Goal: Check status: Check status

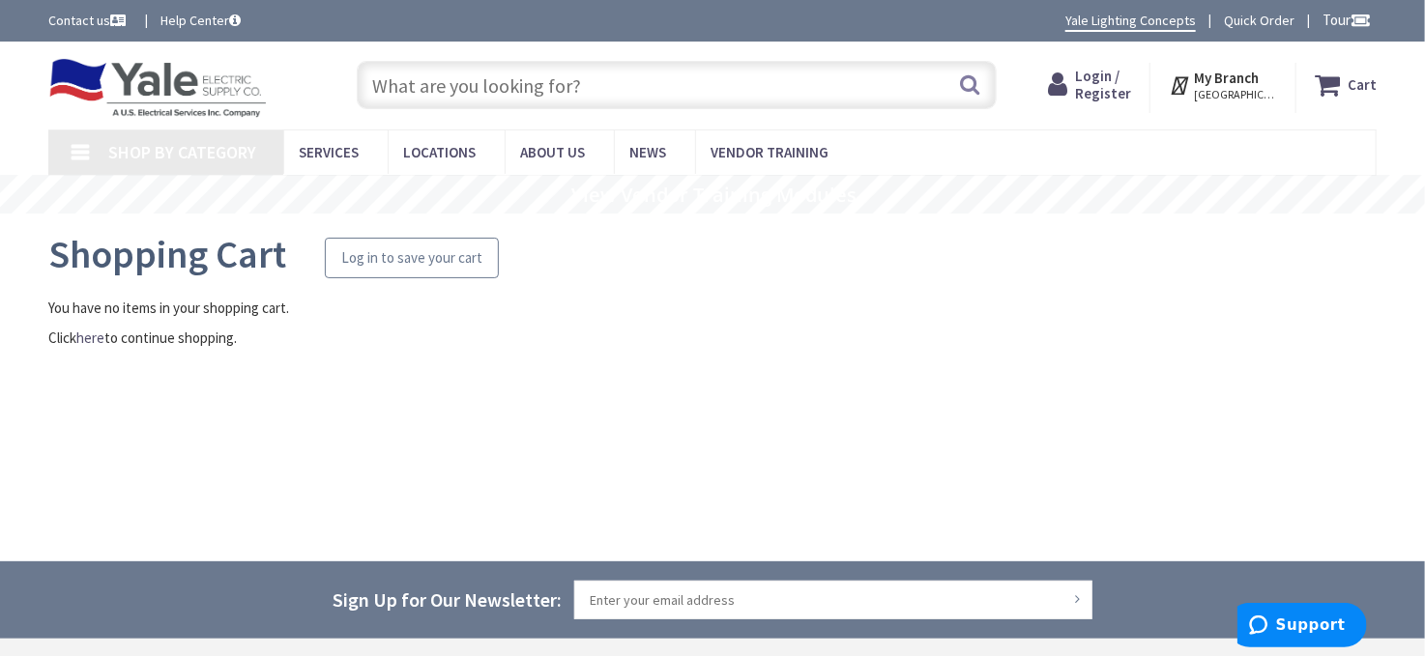
click at [454, 250] on div "Log in to save your cart" at bounding box center [411, 258] width 141 height 25
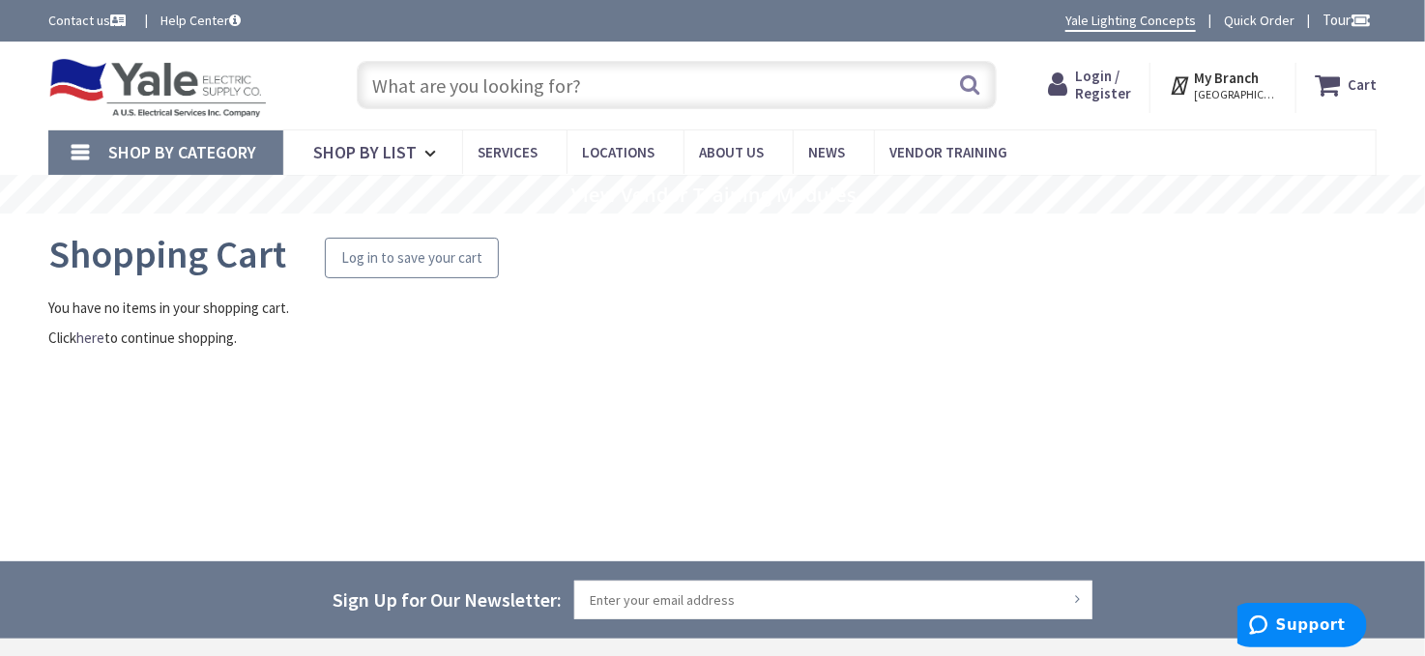
type input "[GEOGRAPHIC_DATA], [GEOGRAPHIC_DATA]"
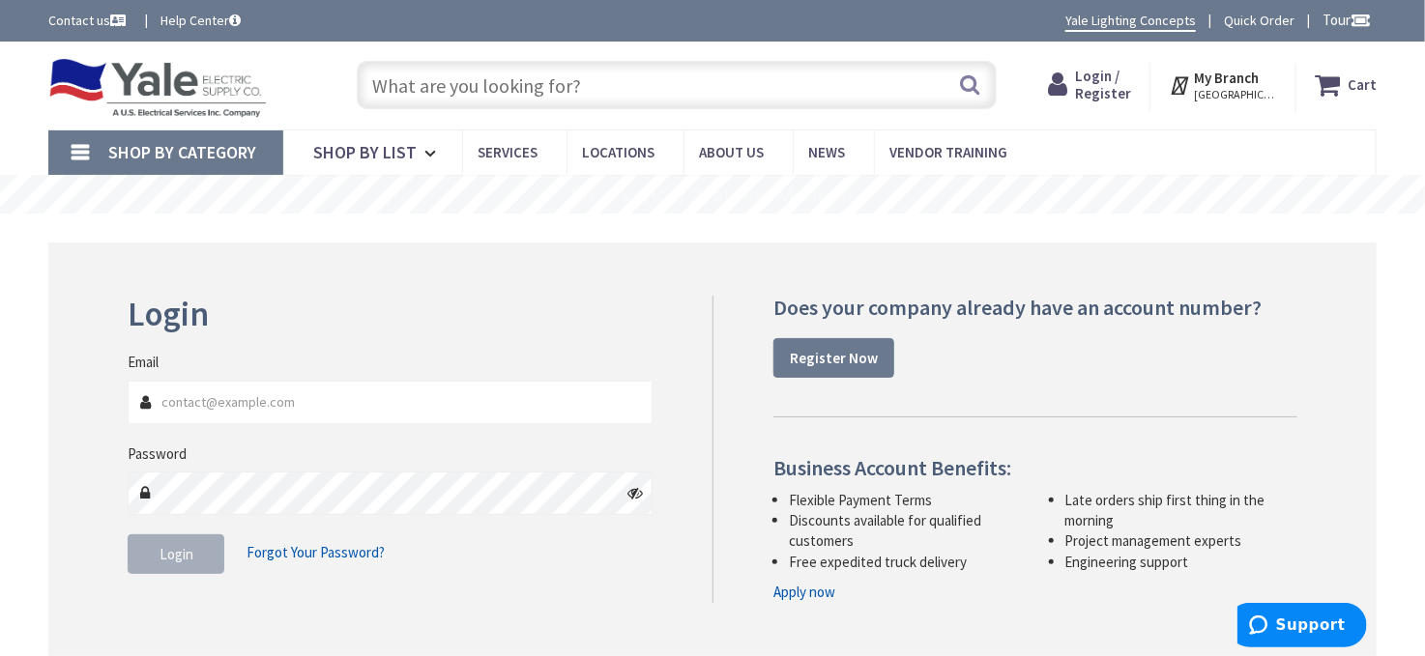
type input "[EMAIL_ADDRESS][DOMAIN_NAME]"
click at [208, 546] on button "Login" at bounding box center [176, 555] width 97 height 41
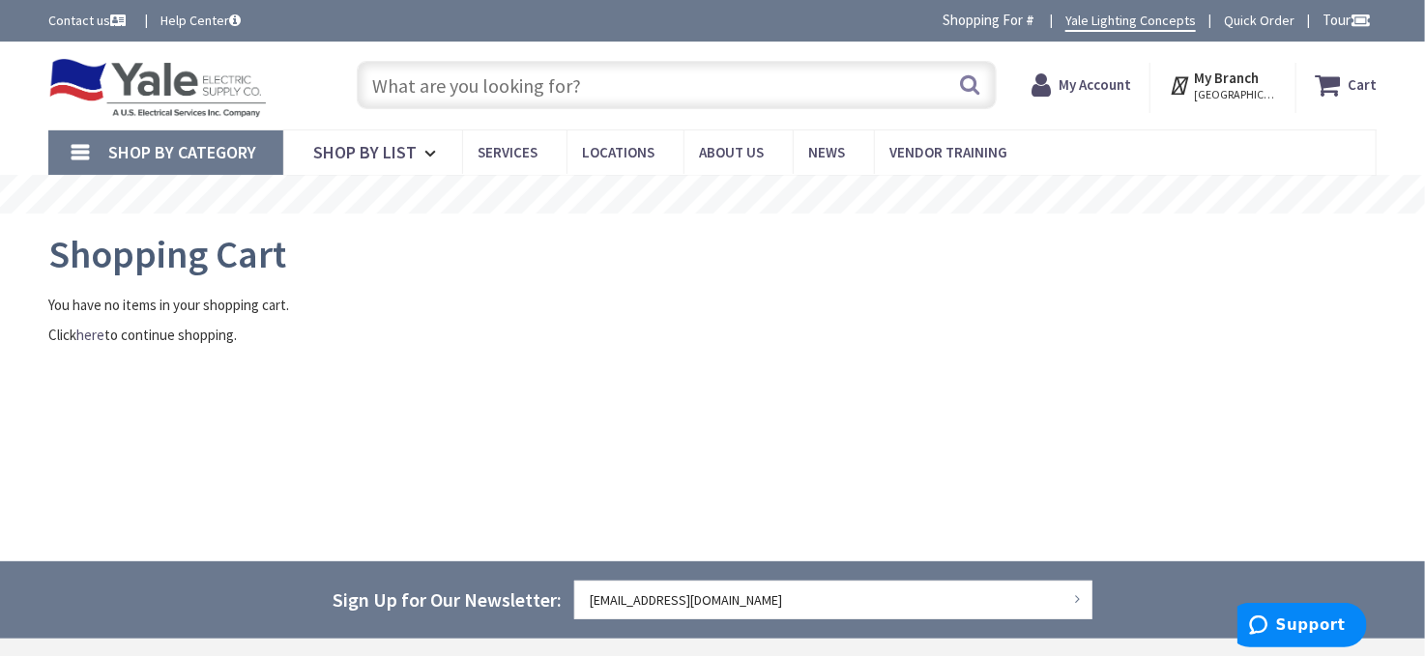
click at [1110, 96] on span "My Account" at bounding box center [1095, 85] width 73 height 35
click at [1043, 84] on icon at bounding box center [1036, 85] width 27 height 35
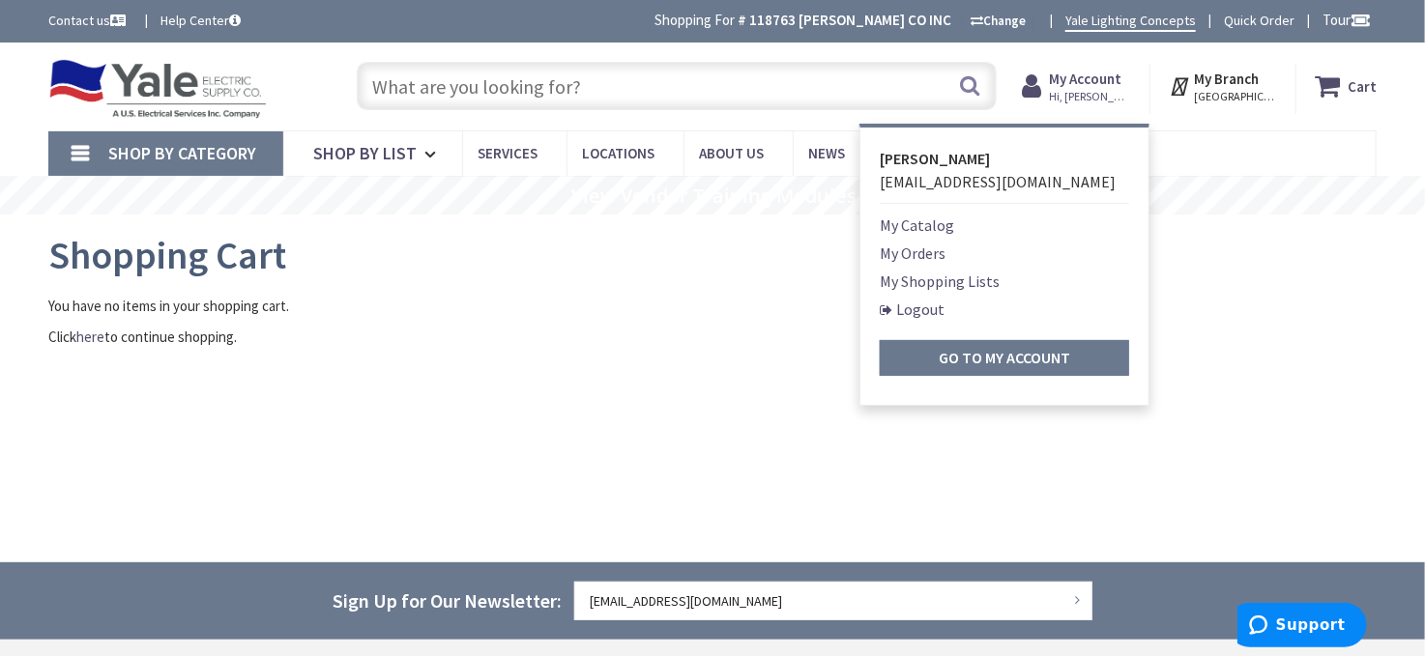
click at [927, 256] on link "My Orders" at bounding box center [913, 253] width 66 height 23
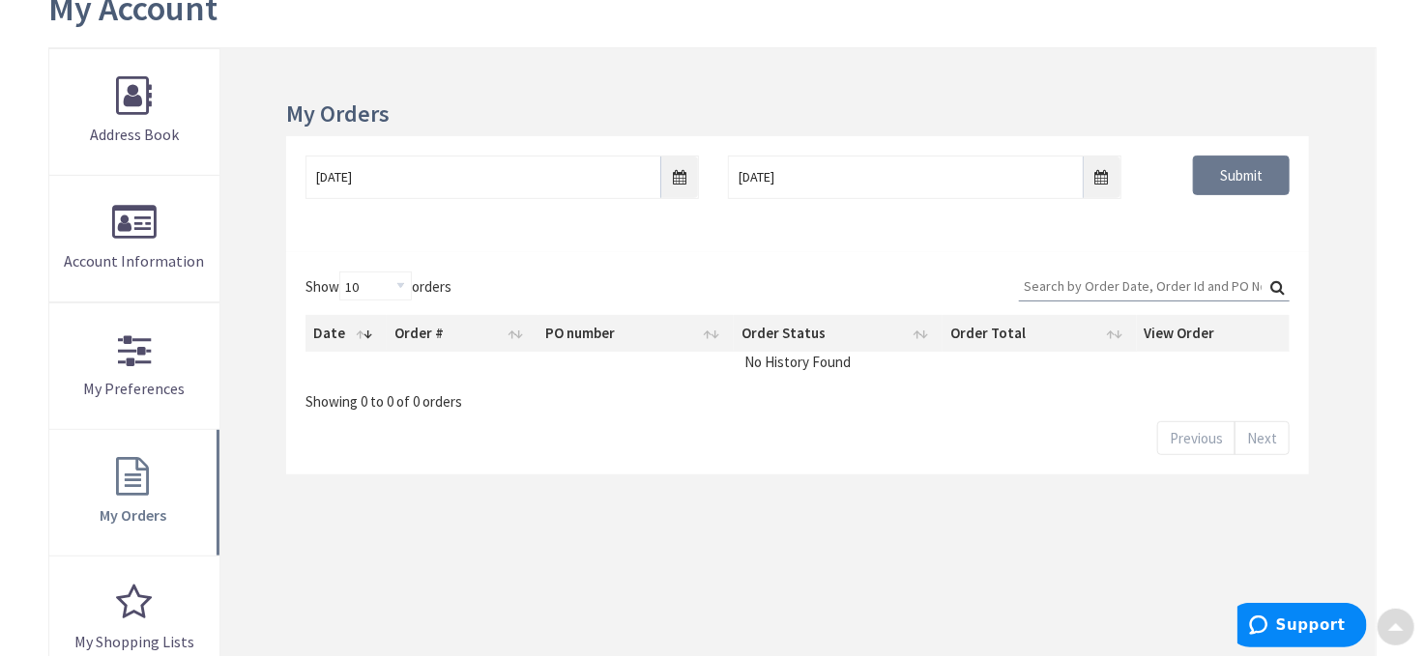
scroll to position [290, 0]
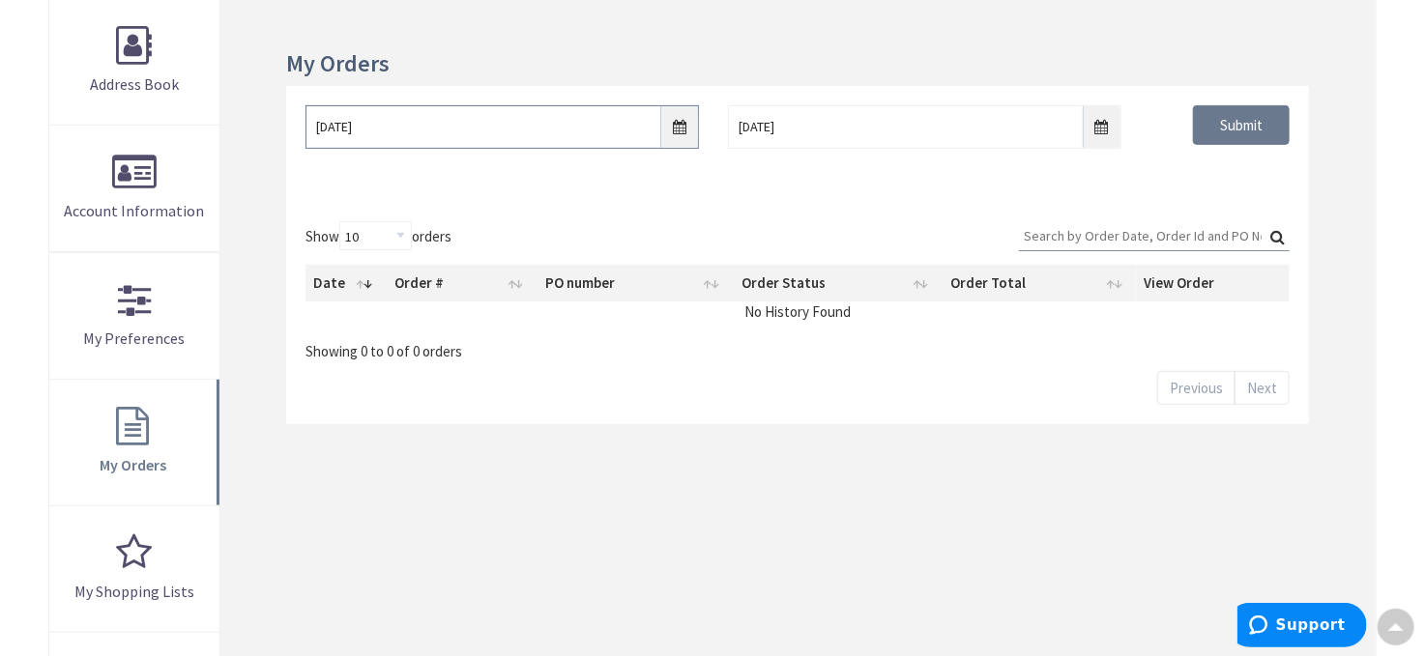
click at [422, 145] on input "8/28/2025" at bounding box center [502, 127] width 393 height 44
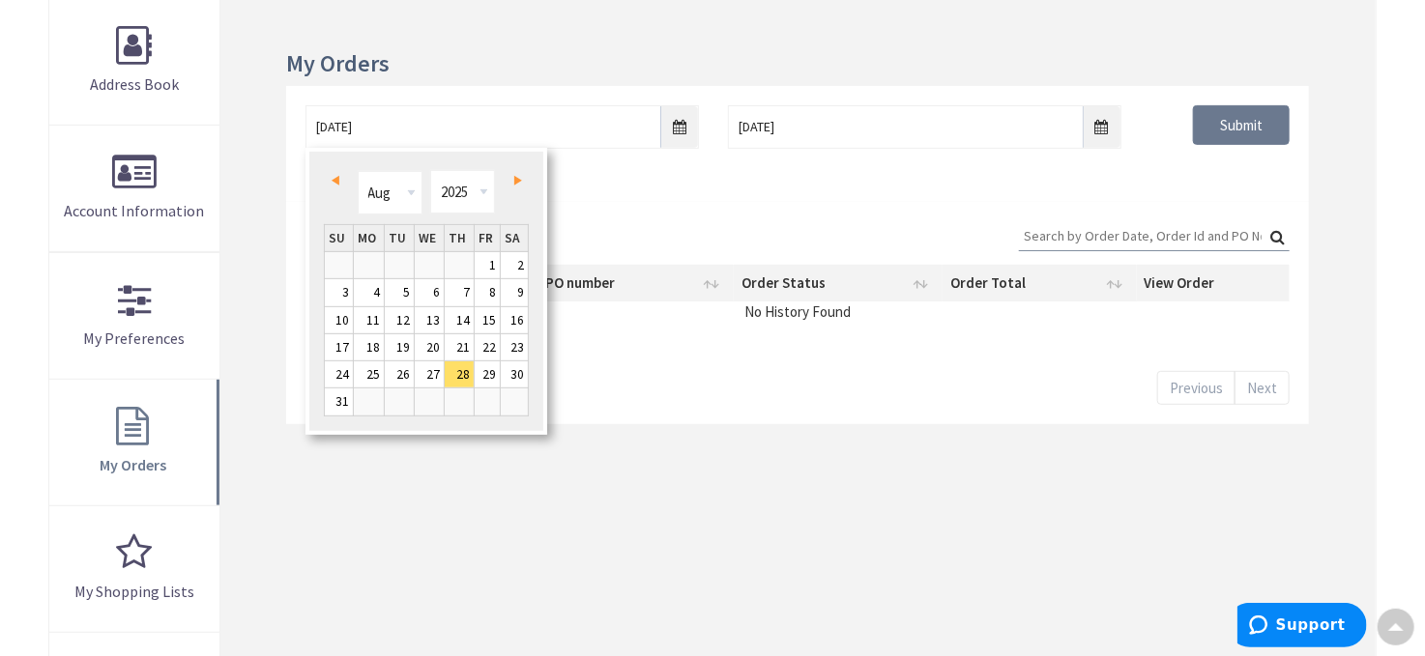
click at [330, 171] on link "Prev" at bounding box center [339, 181] width 26 height 26
click at [398, 258] on link "1" at bounding box center [399, 265] width 29 height 26
type input "07/01/2025"
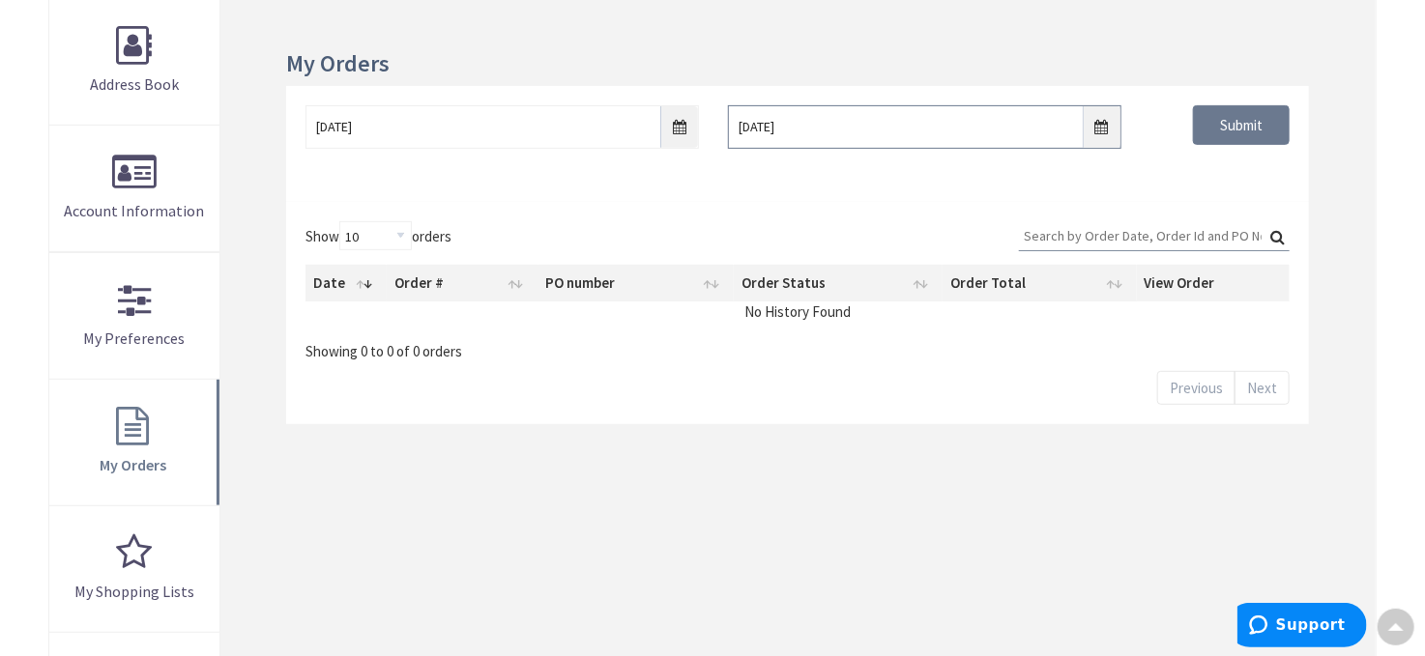
click at [932, 116] on input "9/4/2025" at bounding box center [924, 127] width 393 height 44
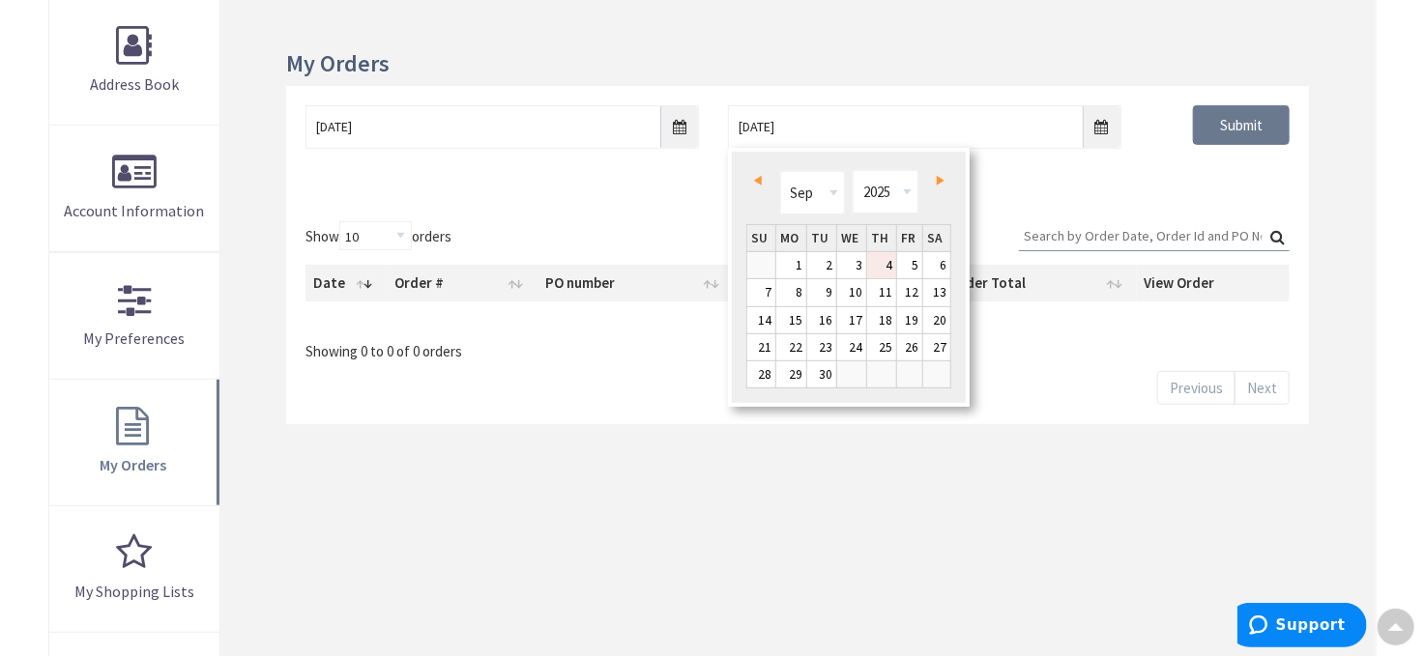
click at [759, 181] on span "Prev" at bounding box center [758, 181] width 8 height 10
click at [905, 264] on link "1" at bounding box center [910, 265] width 26 height 26
type input "08/01/2025"
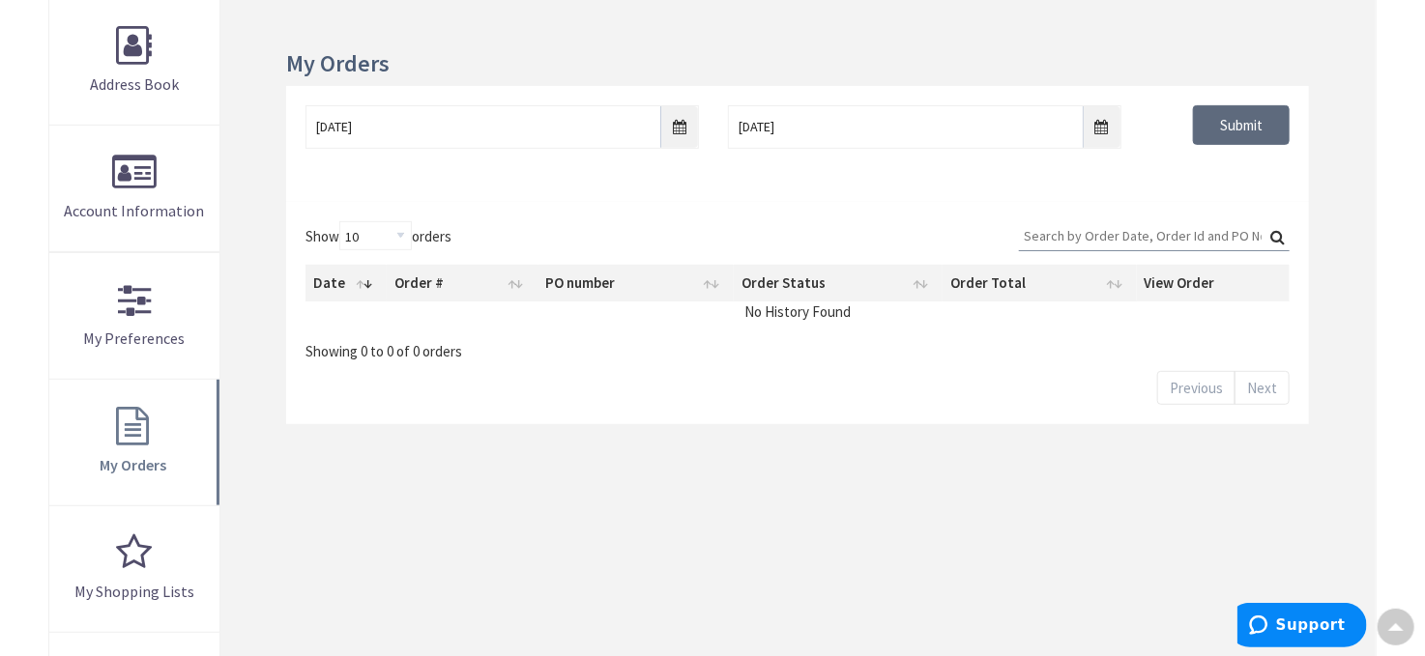
click at [1234, 126] on input "Submit" at bounding box center [1241, 125] width 97 height 41
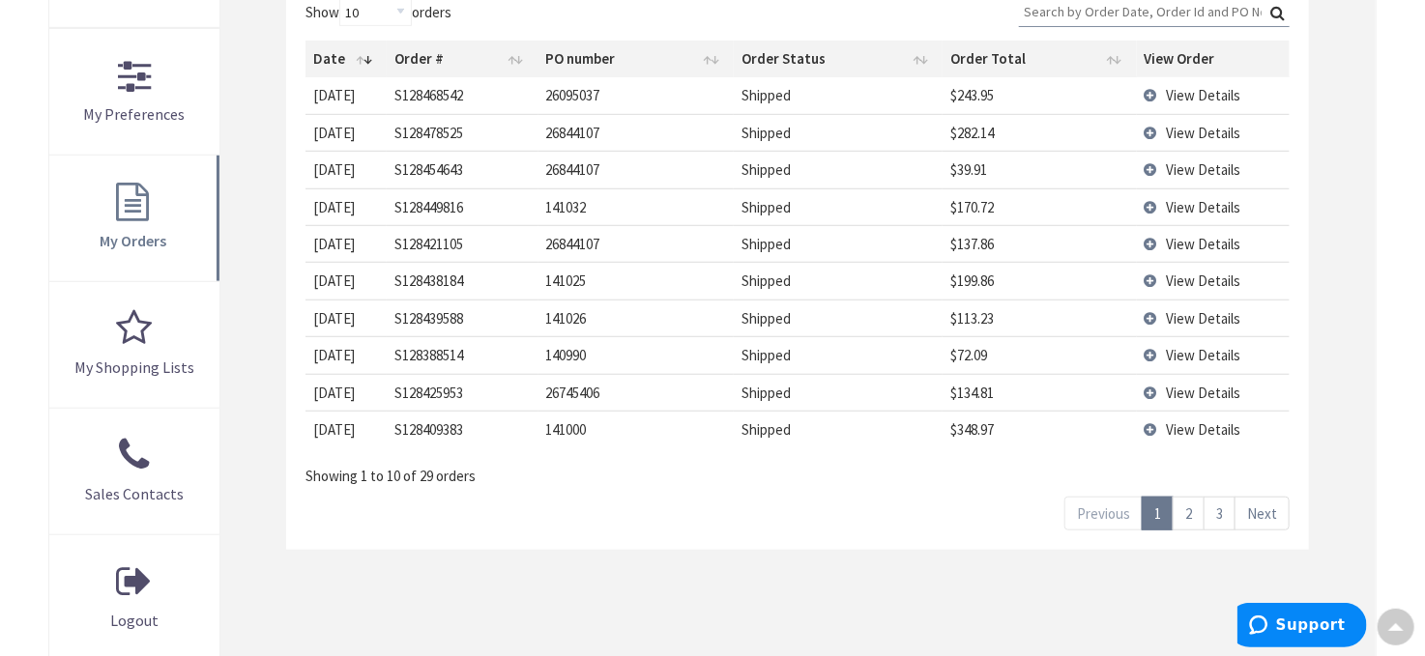
scroll to position [483, 0]
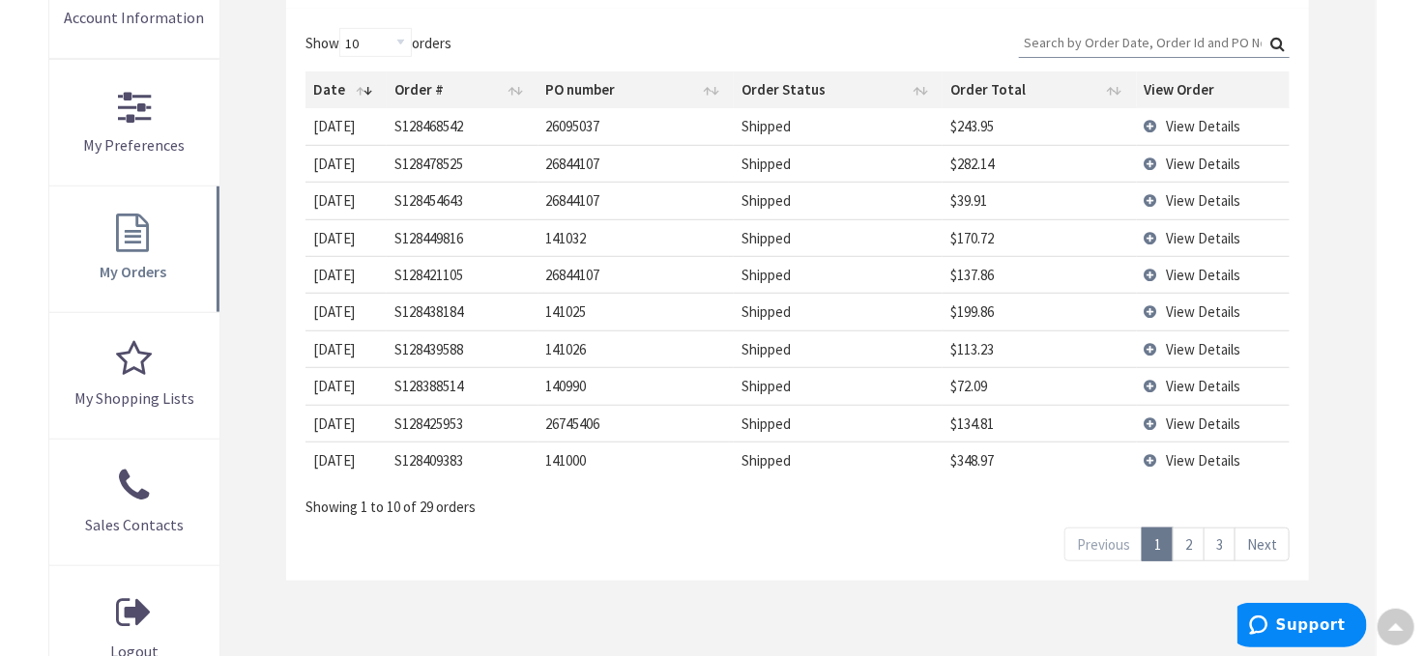
click at [1257, 544] on link "Next" at bounding box center [1262, 545] width 55 height 34
click at [1155, 418] on td "View Details" at bounding box center [1214, 423] width 154 height 37
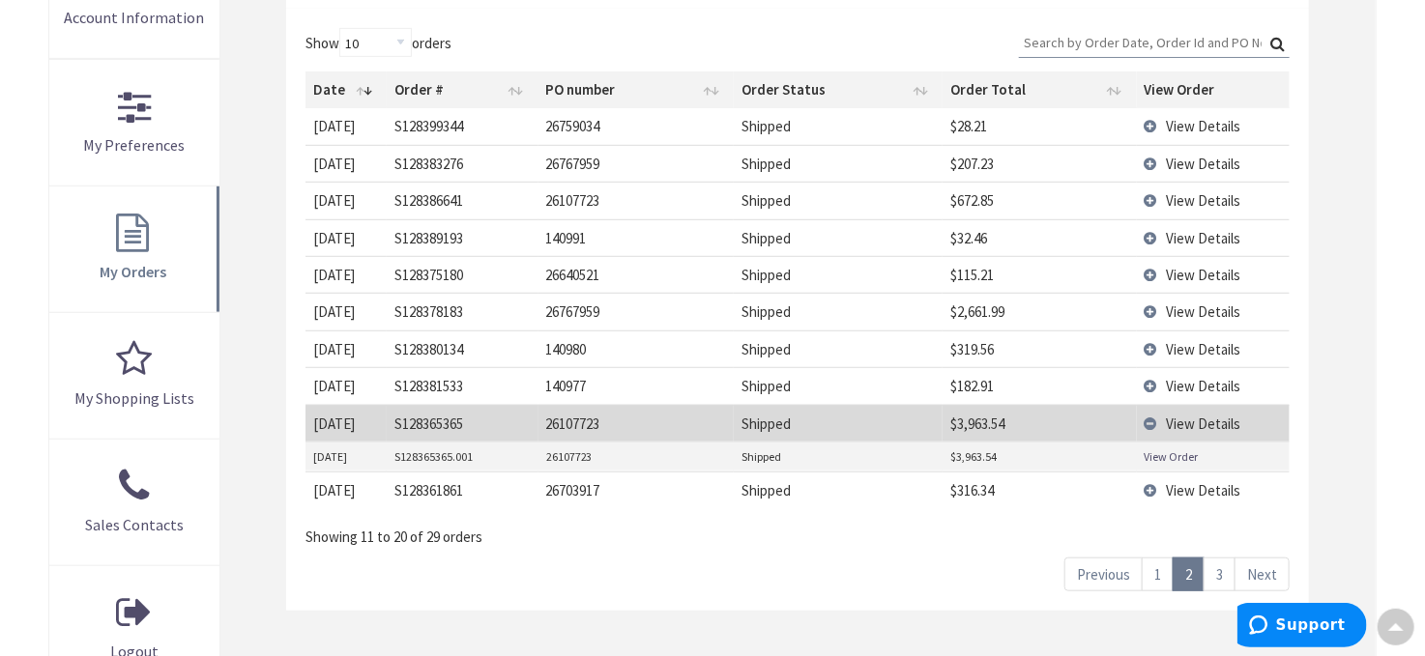
click at [438, 426] on td "S128365365" at bounding box center [463, 423] width 152 height 37
click at [436, 422] on td "S128365365" at bounding box center [463, 423] width 152 height 37
click at [1161, 452] on link "View Order" at bounding box center [1172, 457] width 54 height 16
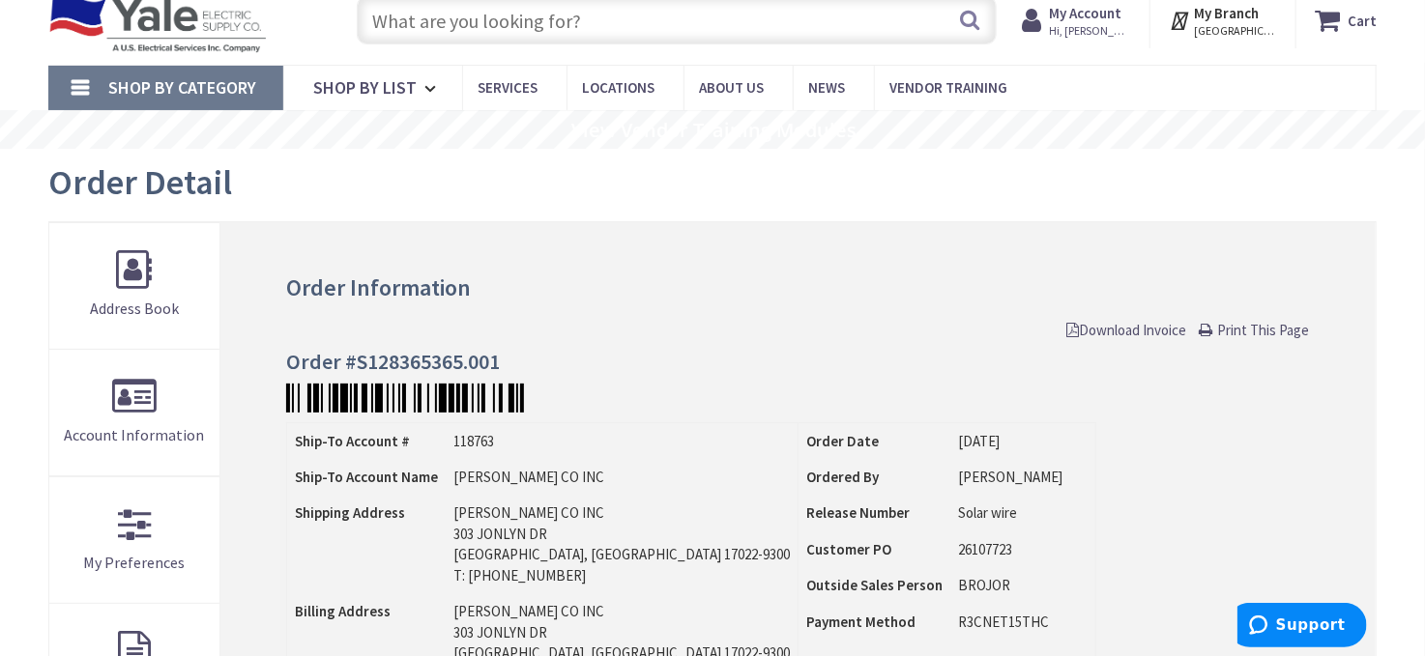
scroll to position [97, 0]
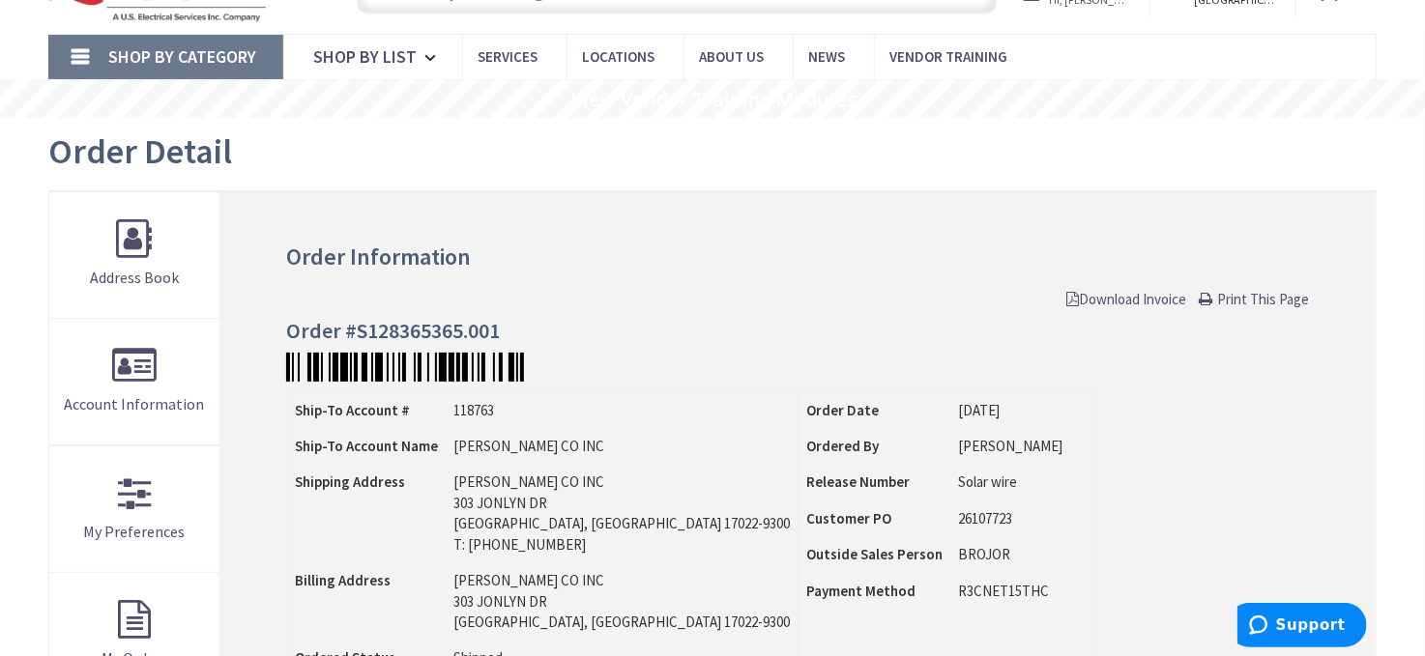
click at [1146, 306] on link "Download Invoice" at bounding box center [1126, 299] width 120 height 20
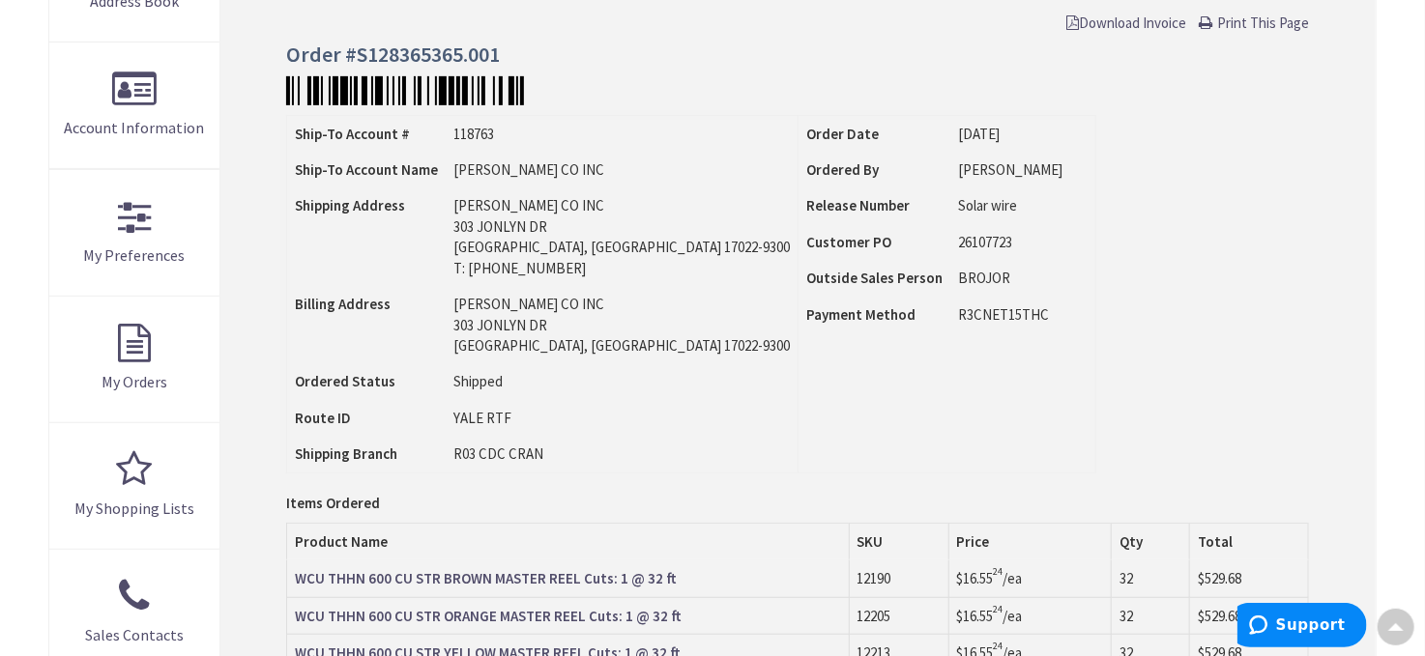
scroll to position [0, 0]
